Goal: Task Accomplishment & Management: Manage account settings

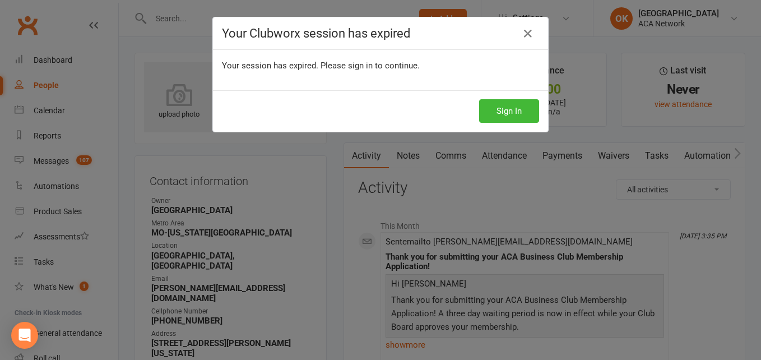
scroll to position [22, 0]
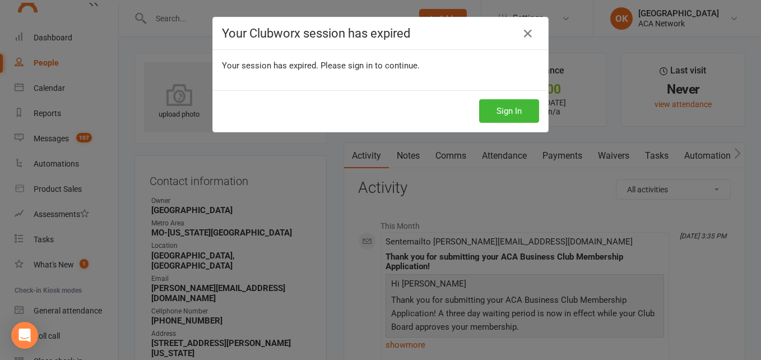
click at [515, 35] on h4 "Your Clubworx session has expired" at bounding box center [380, 33] width 317 height 14
click at [523, 32] on icon at bounding box center [527, 33] width 13 height 13
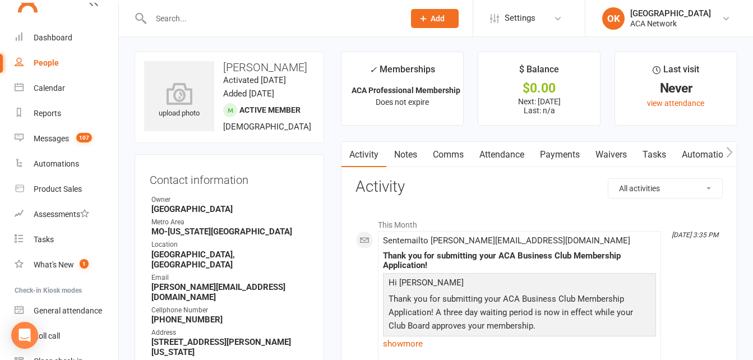
scroll to position [0, 0]
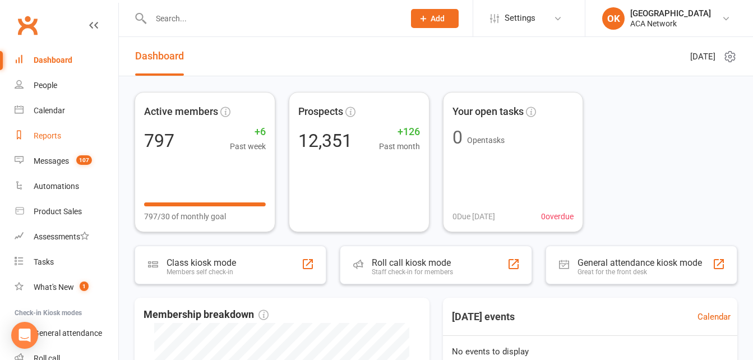
click at [38, 135] on div "Reports" at bounding box center [47, 135] width 27 height 9
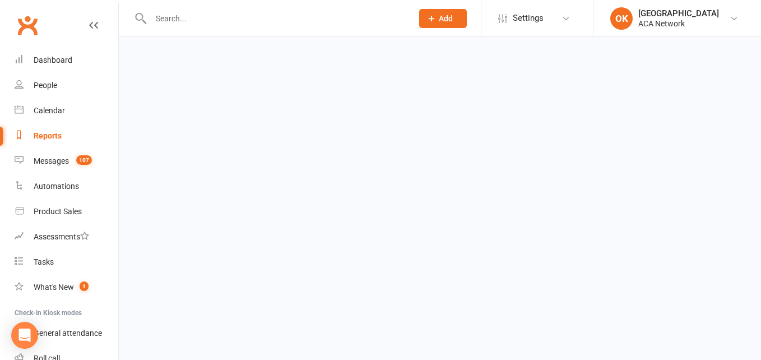
select select "100"
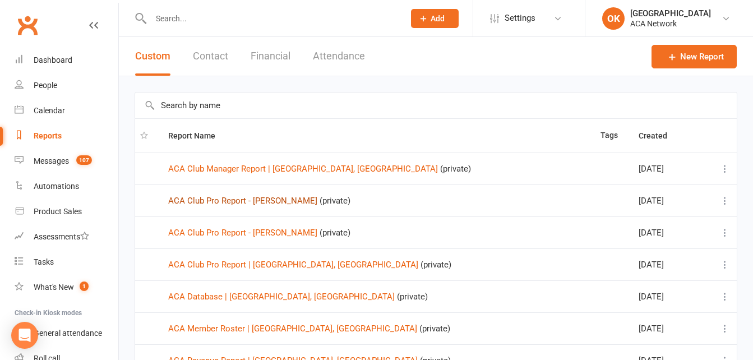
click at [242, 202] on link "ACA Club Pro Report - Brian Harrison" at bounding box center [242, 201] width 149 height 10
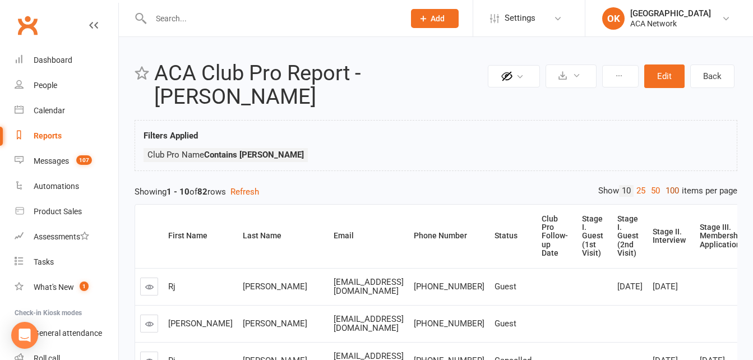
click at [669, 190] on link "100" at bounding box center [672, 191] width 19 height 12
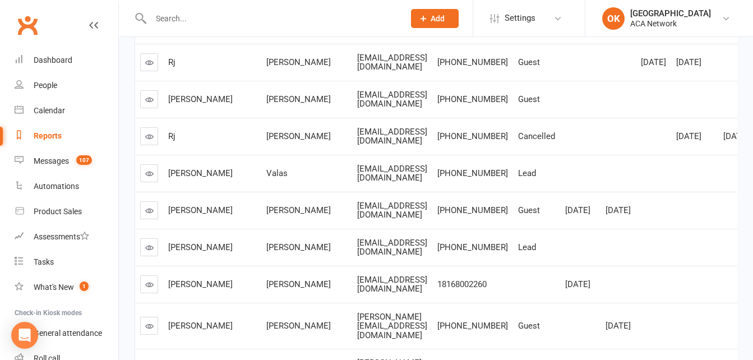
scroll to position [168, 0]
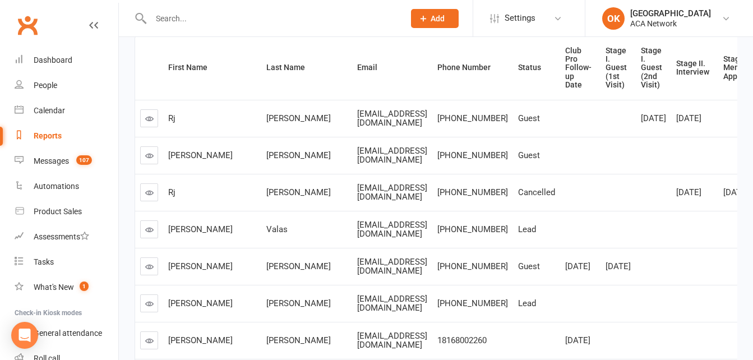
click at [181, 17] on input "text" at bounding box center [271, 19] width 249 height 16
click at [195, 14] on input "text" at bounding box center [271, 19] width 249 height 16
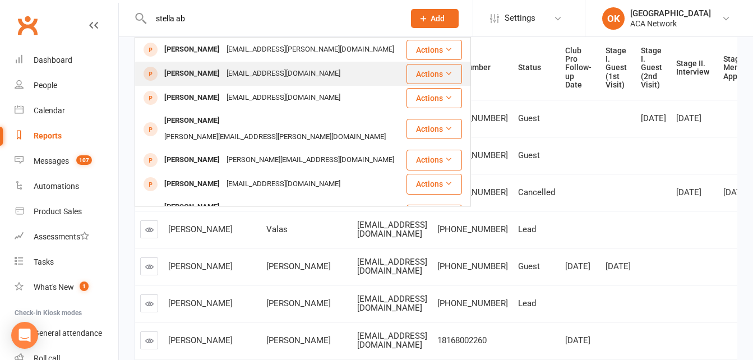
type input "stella ab"
click at [223, 76] on div "hettzsogoodenergy@gmail.com" at bounding box center [283, 74] width 121 height 16
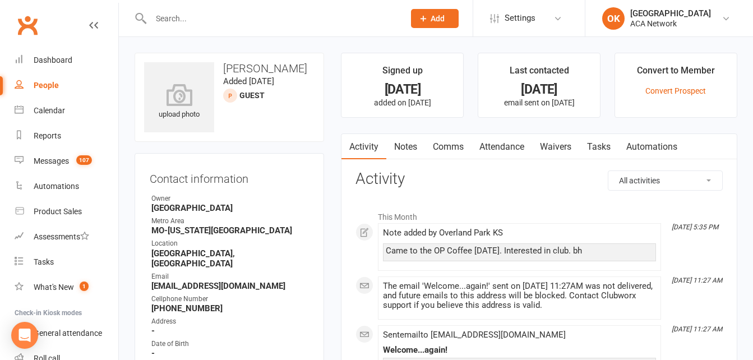
click at [89, 26] on icon at bounding box center [93, 25] width 9 height 9
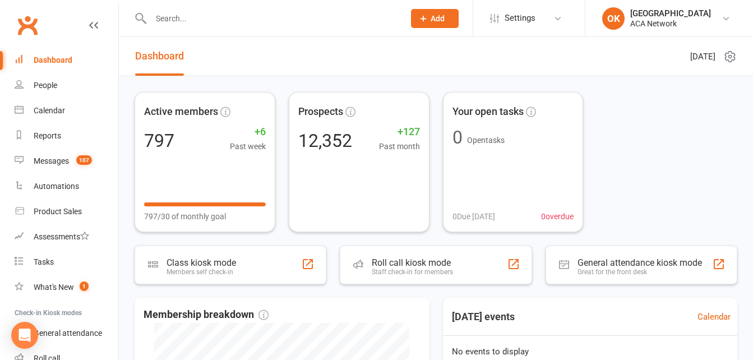
click at [199, 17] on input "text" at bounding box center [271, 19] width 249 height 16
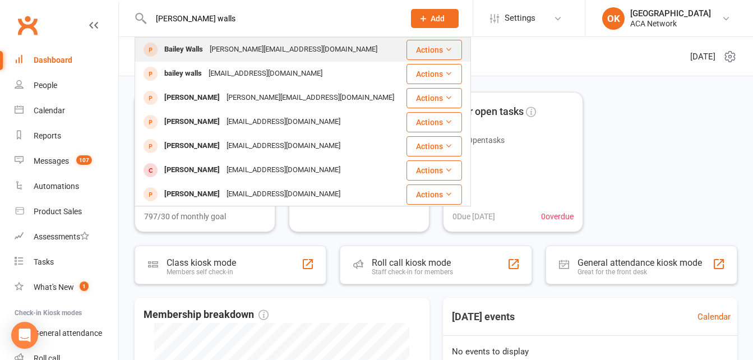
type input "[PERSON_NAME] walls"
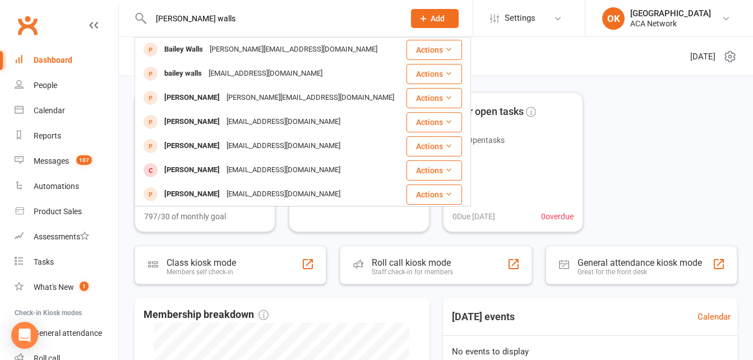
click at [221, 52] on div "[PERSON_NAME][EMAIL_ADDRESS][DOMAIN_NAME]" at bounding box center [293, 49] width 174 height 16
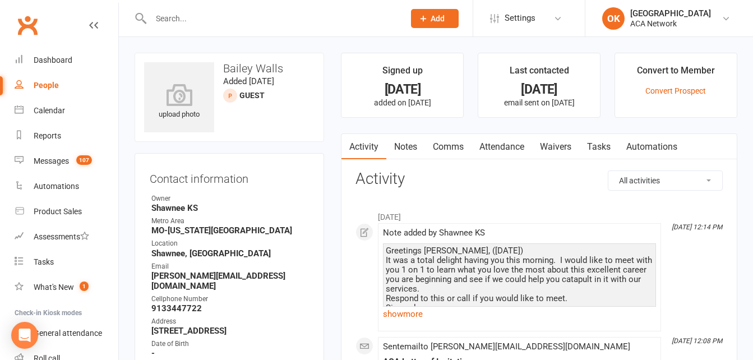
click at [161, 13] on input "text" at bounding box center [271, 19] width 249 height 16
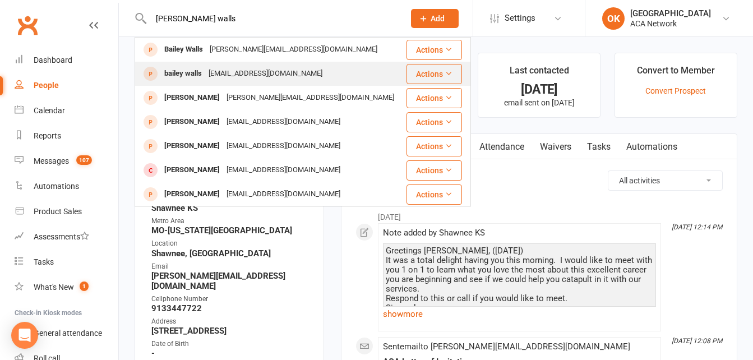
type input "[PERSON_NAME] walls"
click at [225, 72] on div "[EMAIL_ADDRESS][DOMAIN_NAME]" at bounding box center [265, 74] width 121 height 16
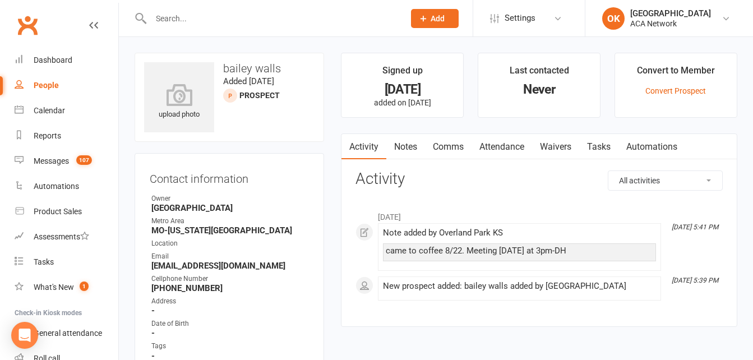
click at [188, 22] on input "text" at bounding box center [271, 19] width 249 height 16
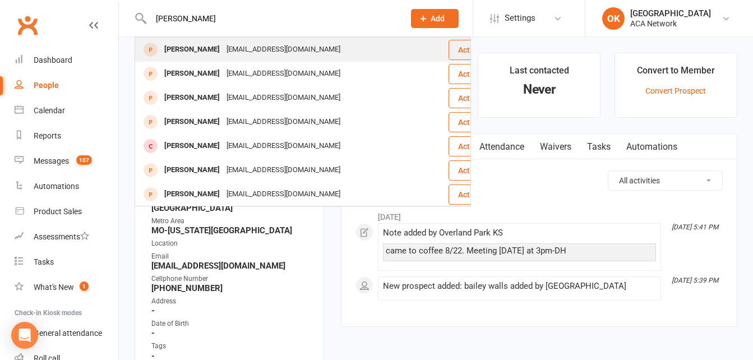
type input "[PERSON_NAME]"
click at [233, 47] on div "[EMAIL_ADDRESS][DOMAIN_NAME]" at bounding box center [283, 49] width 121 height 16
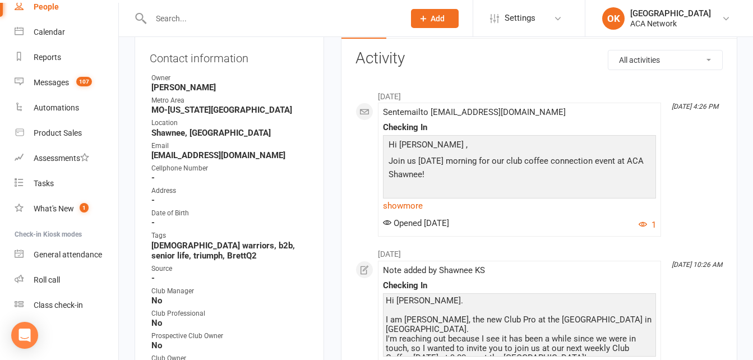
scroll to position [168, 0]
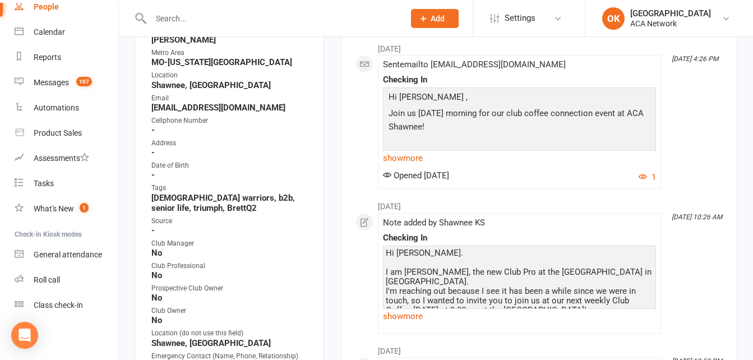
click at [164, 134] on strong "-" at bounding box center [230, 130] width 158 height 10
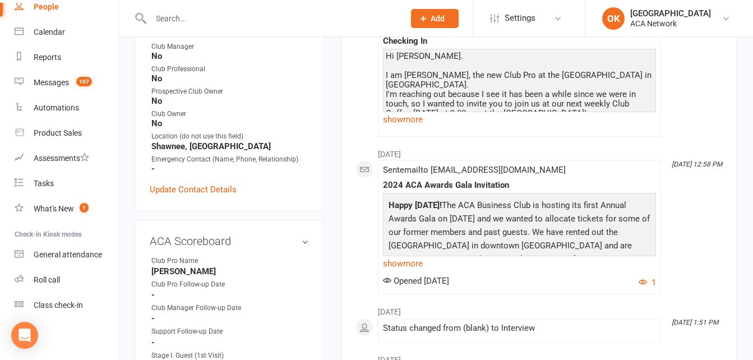
scroll to position [393, 0]
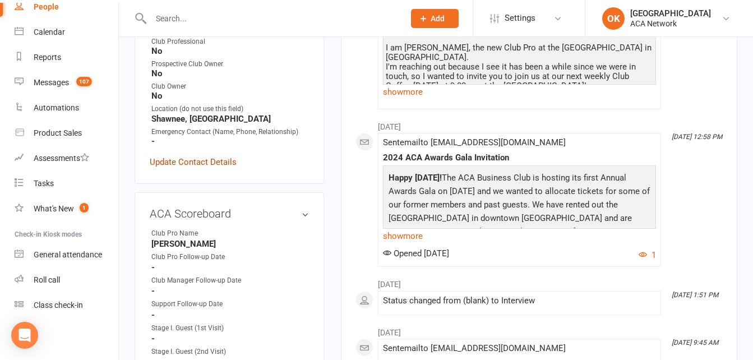
click at [198, 162] on link "Update Contact Details" at bounding box center [193, 161] width 87 height 13
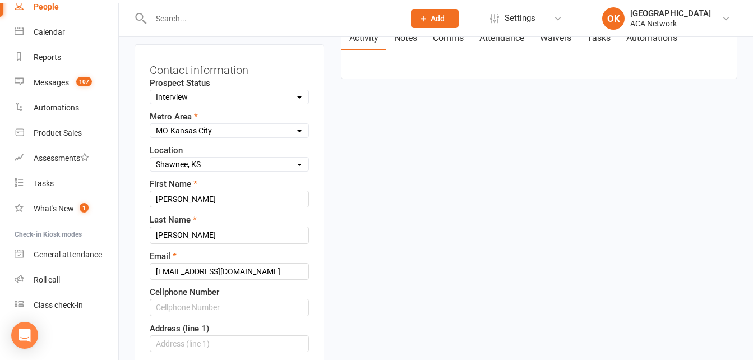
scroll to position [165, 0]
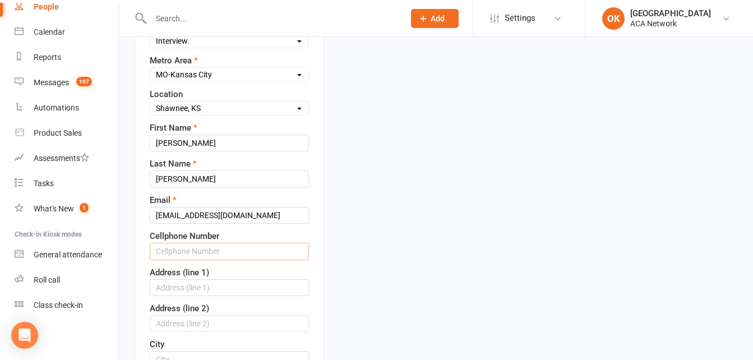
drag, startPoint x: 173, startPoint y: 252, endPoint x: 187, endPoint y: 248, distance: 14.0
click at [173, 252] on input "text" at bounding box center [229, 251] width 159 height 17
type input "[PHONE_NUMBER]"
click at [234, 275] on div "Address (line 1)" at bounding box center [229, 281] width 159 height 30
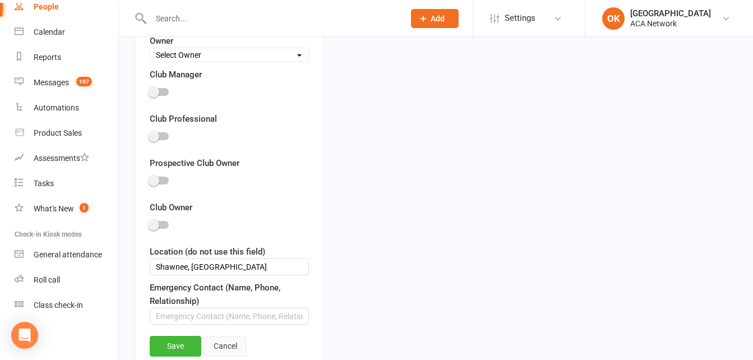
scroll to position [838, 0]
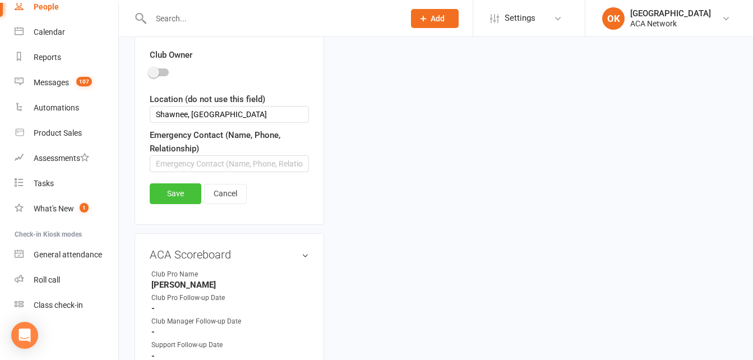
click at [184, 193] on link "Save" at bounding box center [176, 193] width 52 height 20
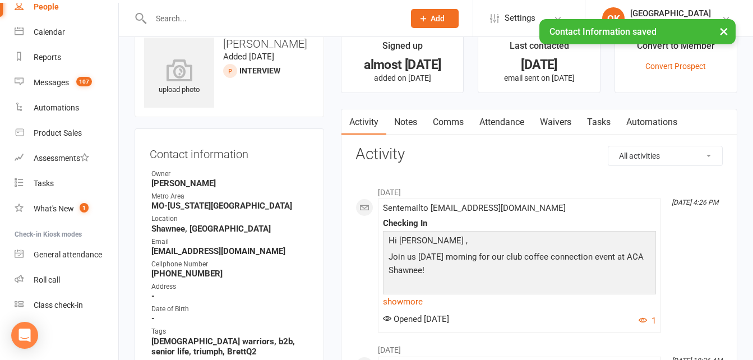
scroll to position [0, 0]
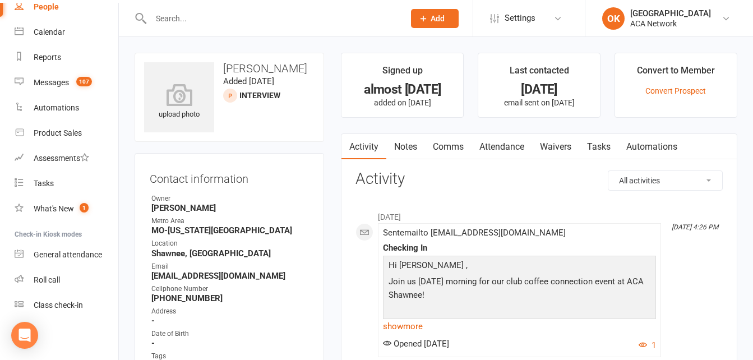
click at [406, 146] on link "Notes" at bounding box center [405, 147] width 39 height 26
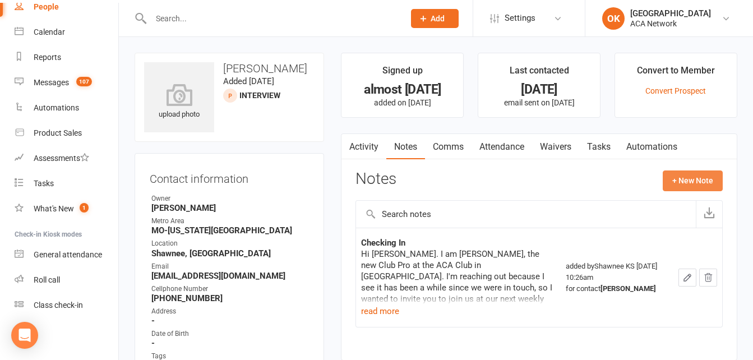
click at [689, 175] on button "+ New Note" at bounding box center [693, 180] width 60 height 20
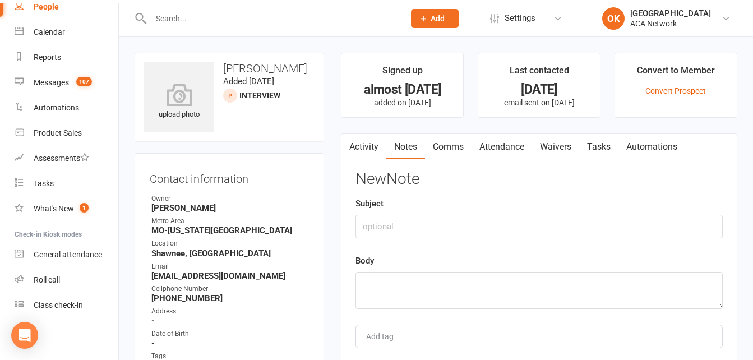
scroll to position [56, 0]
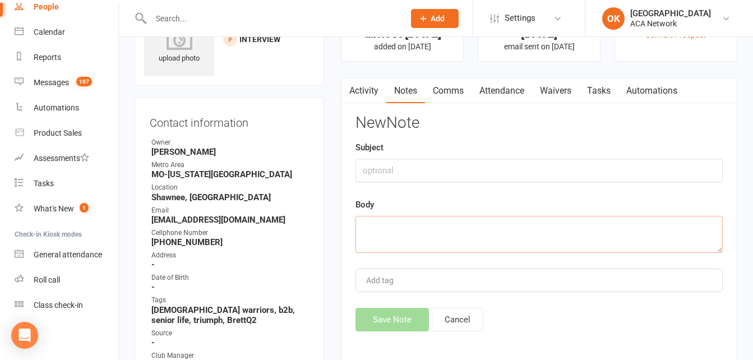
click at [378, 224] on textarea at bounding box center [538, 234] width 367 height 37
type textarea "c"
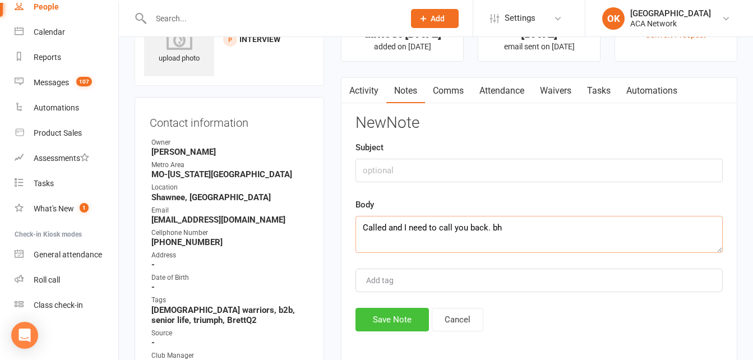
type textarea "Called and I need to call you back. bh"
click at [385, 324] on button "Save Note" at bounding box center [391, 320] width 73 height 24
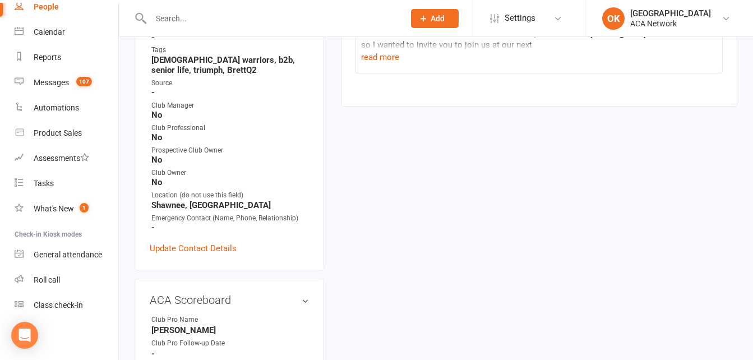
scroll to position [280, 0]
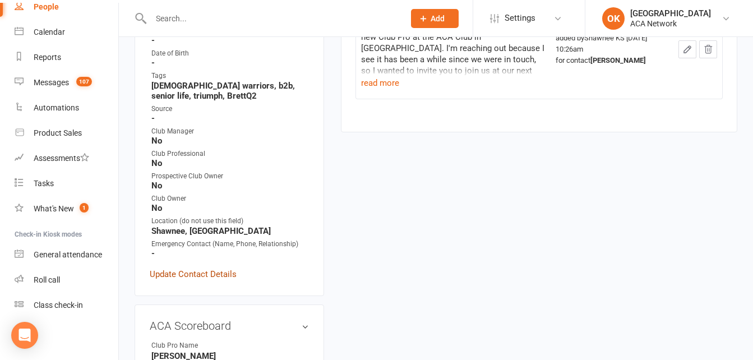
click at [188, 275] on link "Update Contact Details" at bounding box center [193, 273] width 87 height 13
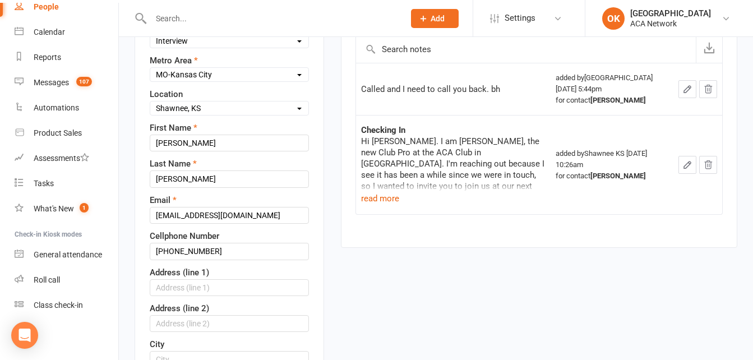
scroll to position [109, 0]
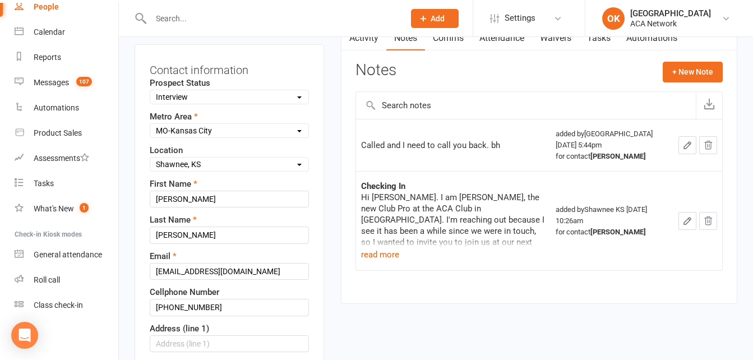
click at [300, 168] on select "Select Location ACA Global Business Club ACA Rookie Club [GEOGRAPHIC_DATA], [GE…" at bounding box center [229, 164] width 158 height 12
select select "14"
click at [150, 159] on select "Select Location ACA Global Business Club ACA Rookie Club [GEOGRAPHIC_DATA], [GE…" at bounding box center [229, 164] width 158 height 12
click at [258, 100] on select "Select Lead Guest Interview Not Interested" at bounding box center [229, 97] width 158 height 12
select select "Lead"
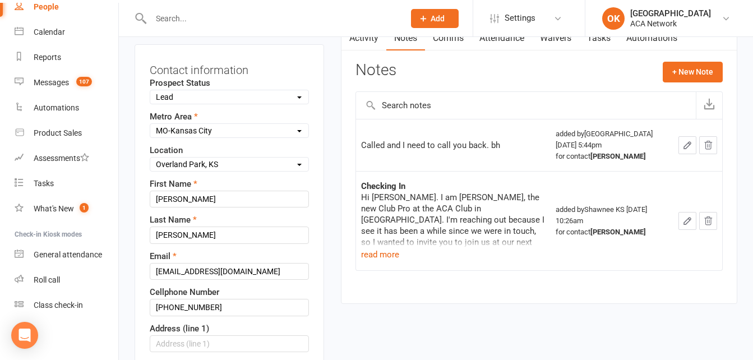
click at [150, 91] on select "Select Lead Guest Interview Not Interested" at bounding box center [229, 97] width 158 height 12
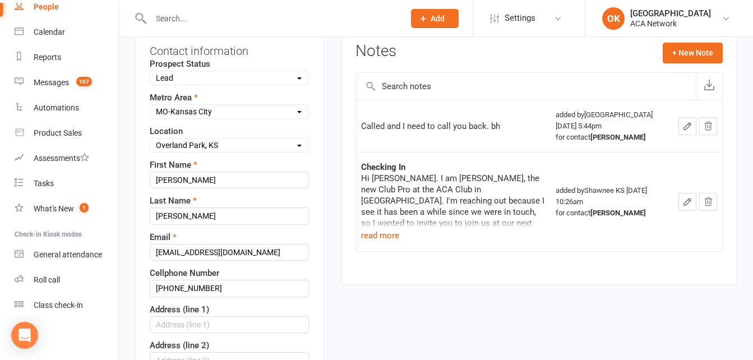
scroll to position [53, 0]
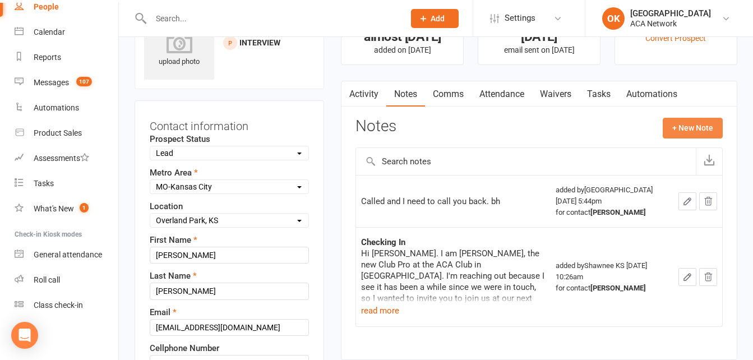
click at [691, 126] on button "+ New Note" at bounding box center [693, 128] width 60 height 20
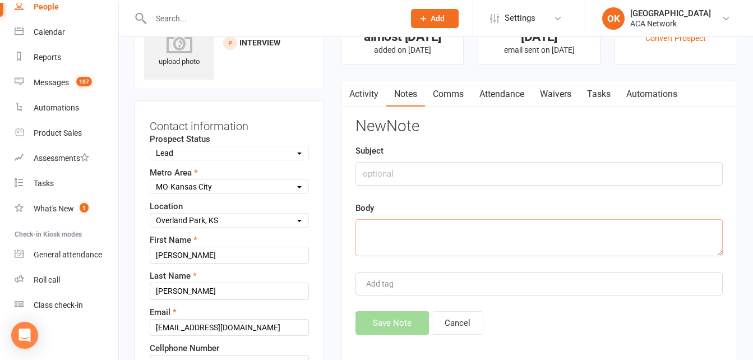
click at [373, 227] on textarea at bounding box center [538, 237] width 367 height 37
type textarea "m"
type textarea "Met him at the BTBY event . bh"
click at [377, 320] on button "Save Note" at bounding box center [391, 323] width 73 height 24
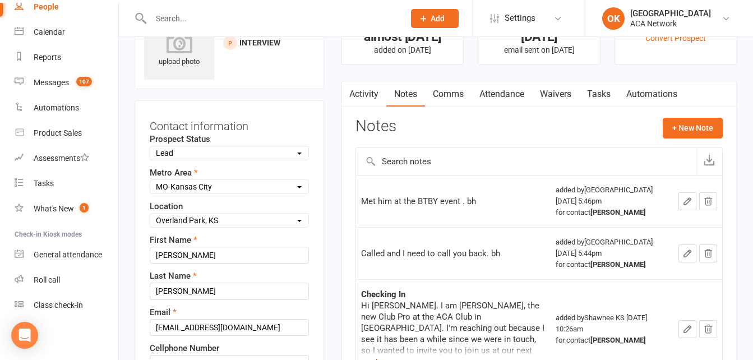
scroll to position [0, 0]
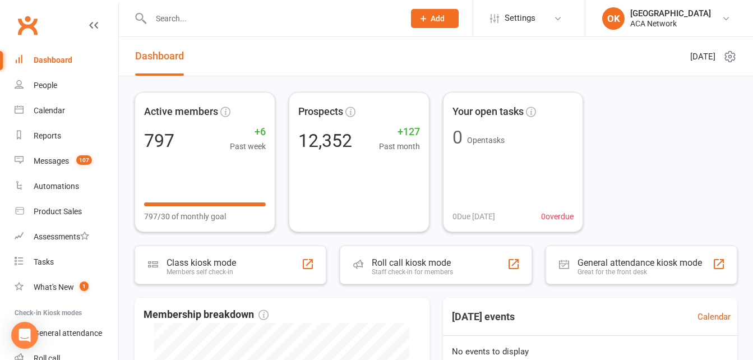
click at [190, 17] on input "text" at bounding box center [271, 19] width 249 height 16
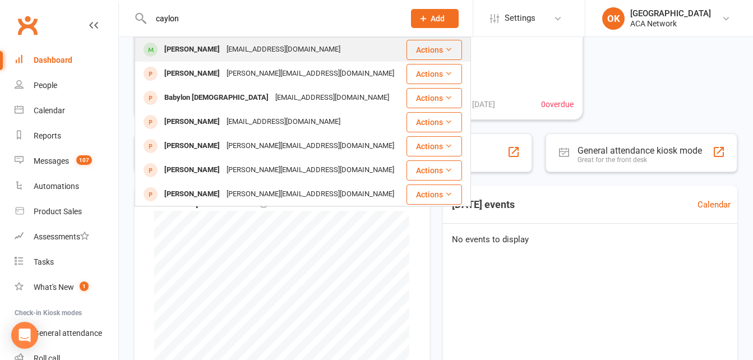
type input "caylon"
click at [238, 49] on div "caylonnhfp@gmail.com" at bounding box center [283, 49] width 121 height 16
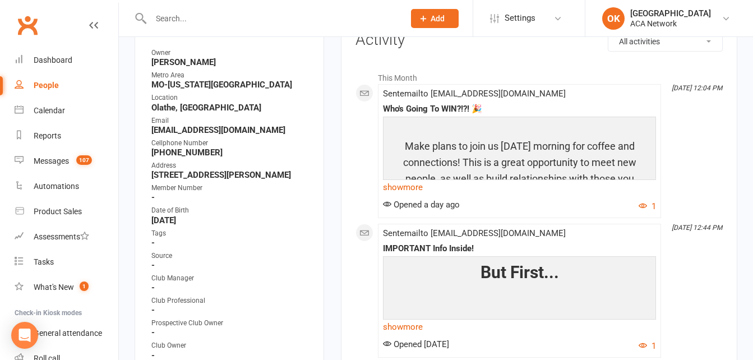
scroll to position [168, 0]
